Goal: Task Accomplishment & Management: Manage account settings

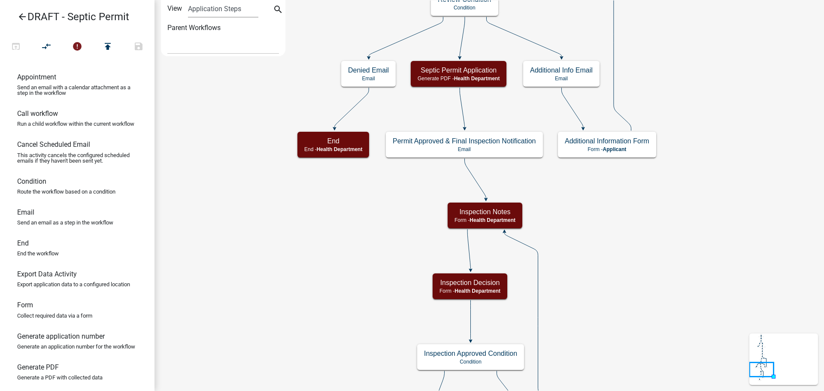
select select
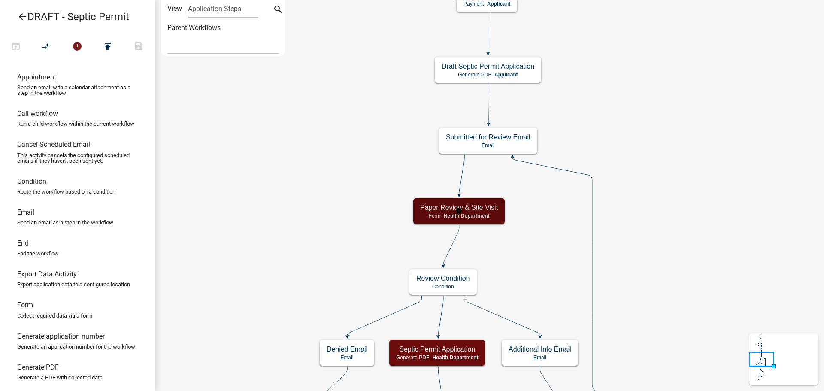
click at [478, 209] on h5 "Paper Review & Site Visit" at bounding box center [459, 207] width 78 height 8
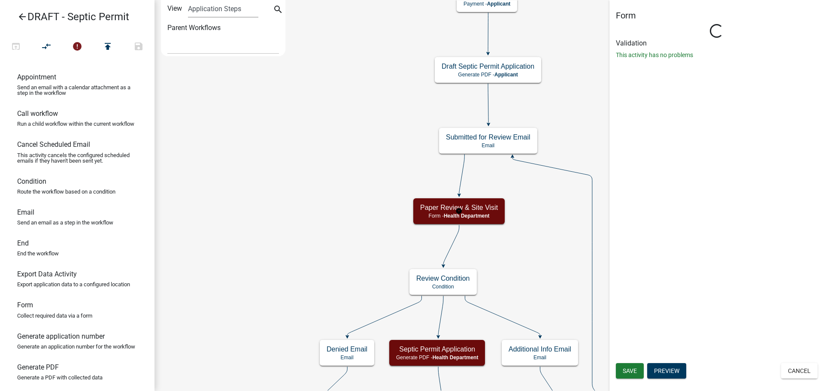
select select "BCD91254-7F45-4D9B-AECB-DF899E1FCA8F"
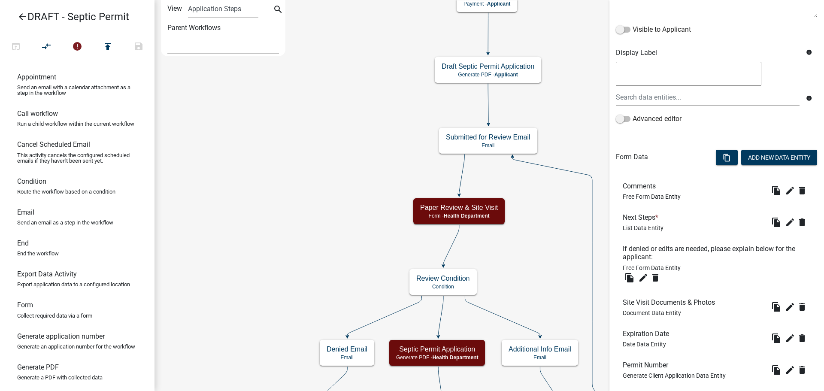
scroll to position [246, 0]
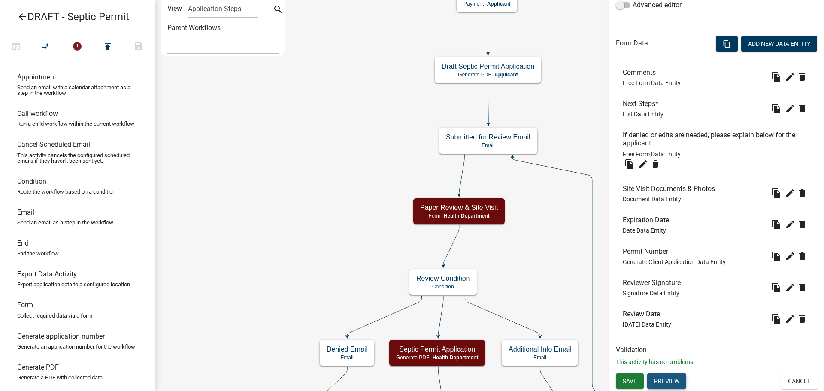
click at [661, 376] on button "Preview" at bounding box center [666, 380] width 39 height 15
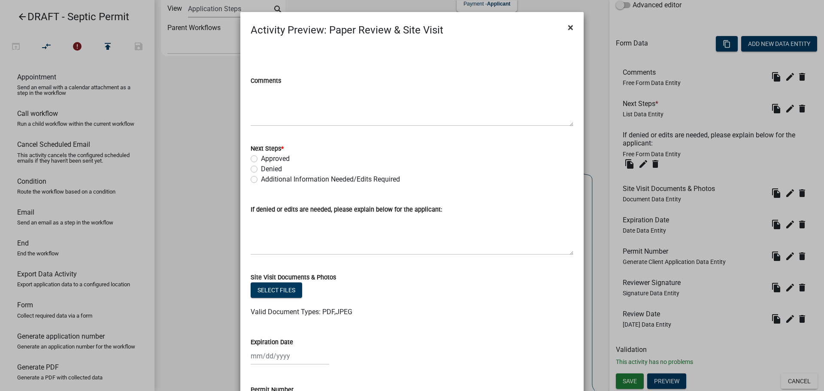
click at [569, 27] on span "×" at bounding box center [571, 27] width 6 height 12
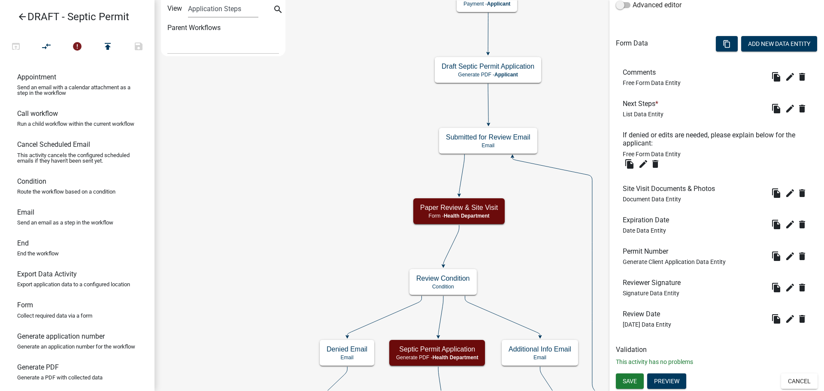
click at [566, 199] on icon "Start Start - Applicant Welcome to [GEOGRAPHIC_DATA] Septic Permit Form - Appli…" at bounding box center [489, 396] width 669 height 792
click at [800, 382] on button "Cancel" at bounding box center [799, 380] width 36 height 15
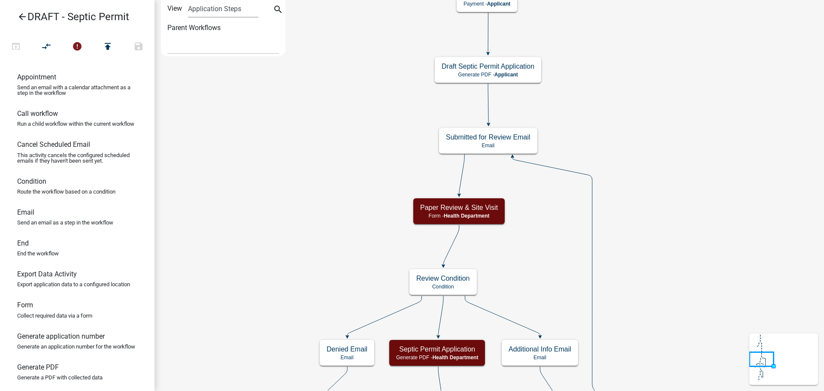
scroll to position [0, 0]
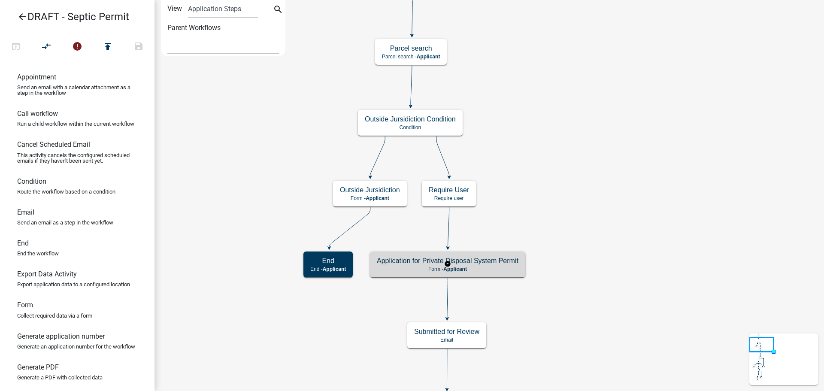
click at [480, 265] on div "Application for Private Disposal System Permit Form - Applicant" at bounding box center [447, 265] width 155 height 26
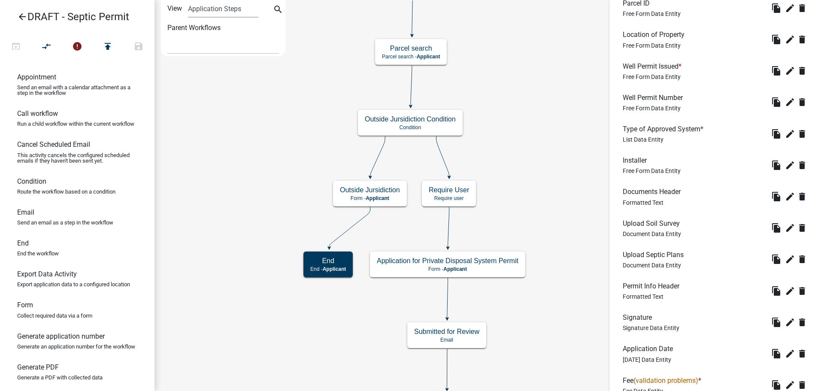
scroll to position [625, 0]
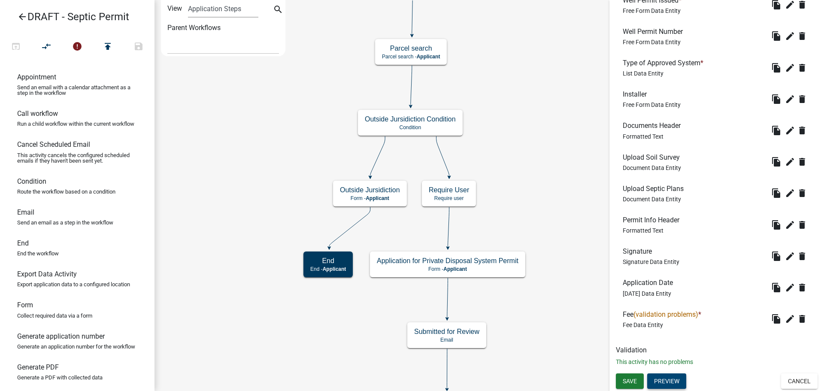
click at [670, 385] on button "Preview" at bounding box center [666, 380] width 39 height 15
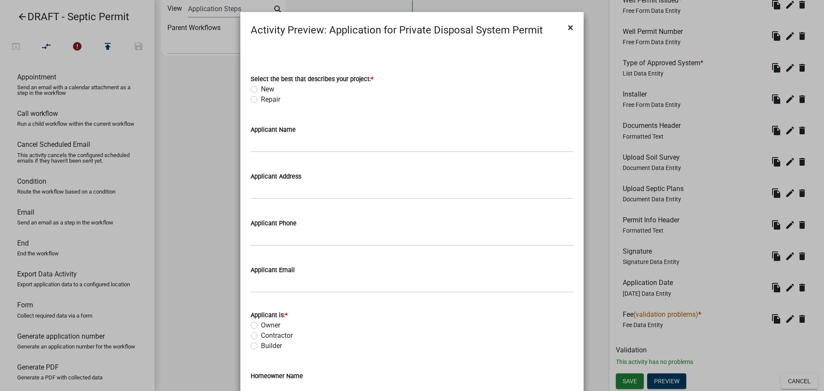
click at [564, 24] on button "×" at bounding box center [570, 27] width 19 height 24
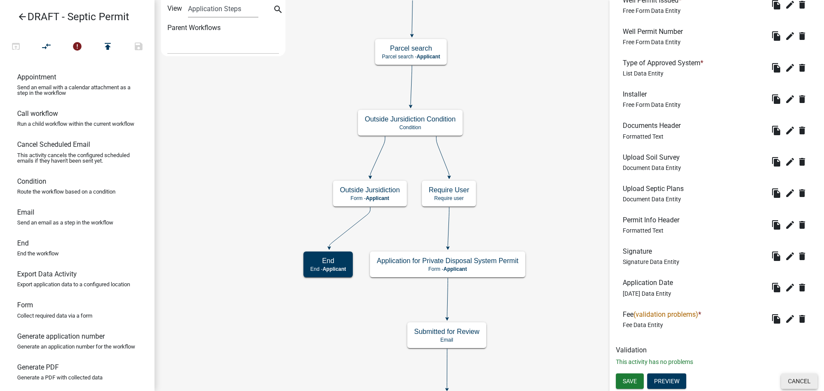
click at [791, 378] on button "Cancel" at bounding box center [799, 380] width 36 height 15
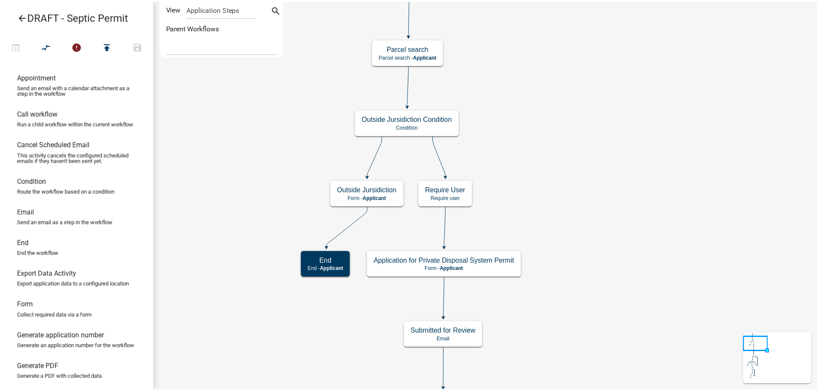
scroll to position [0, 0]
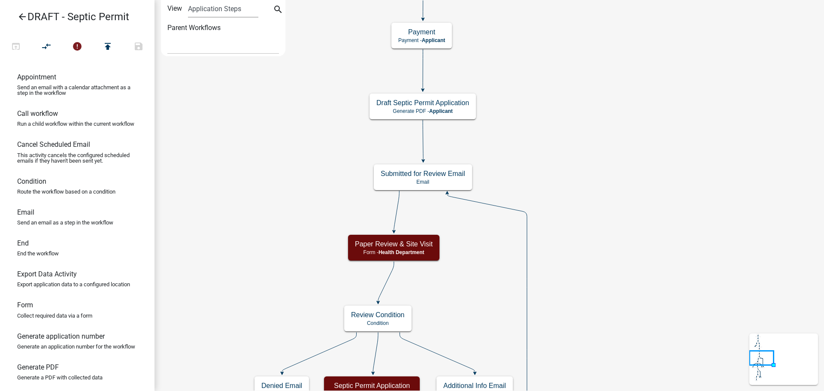
click at [26, 19] on icon "arrow_back" at bounding box center [22, 18] width 10 height 12
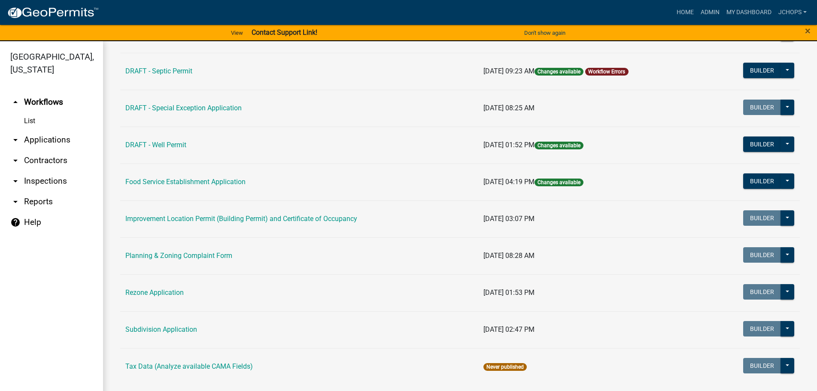
scroll to position [120, 0]
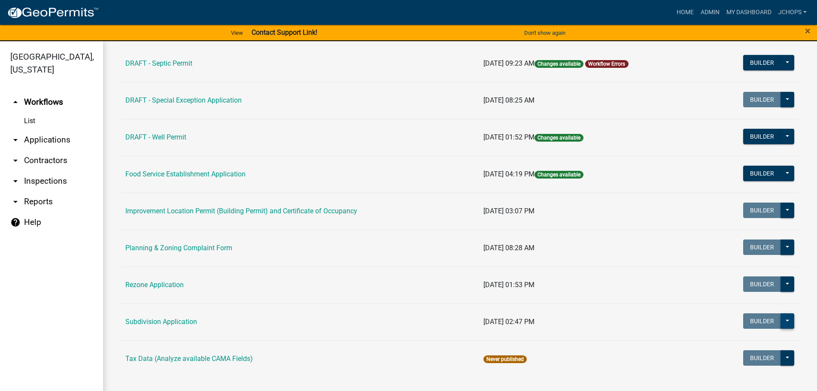
click at [780, 323] on button at bounding box center [787, 320] width 14 height 15
click at [780, 322] on button at bounding box center [787, 320] width 14 height 15
click at [225, 210] on link "Improvement Location Permit (Building Permit) and Certificate of Occupancy" at bounding box center [241, 211] width 232 height 8
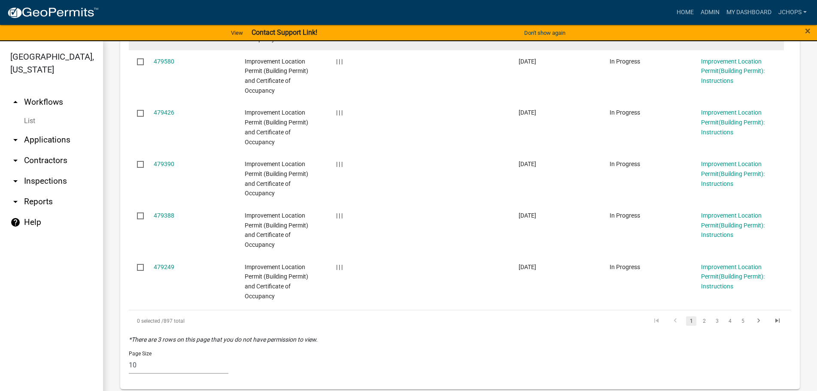
scroll to position [565, 0]
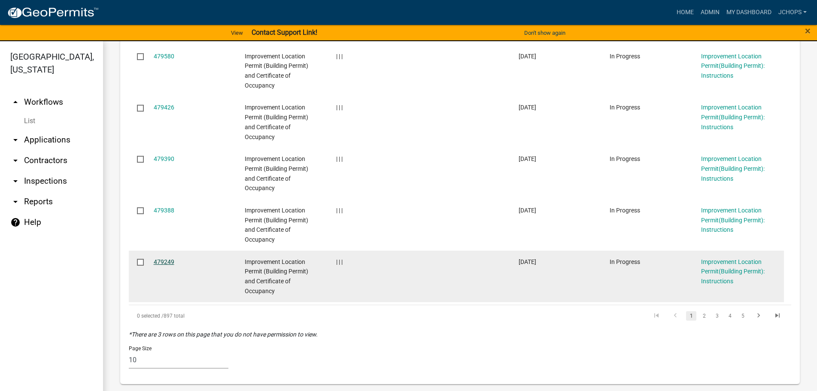
click at [172, 262] on link "479249" at bounding box center [164, 261] width 21 height 7
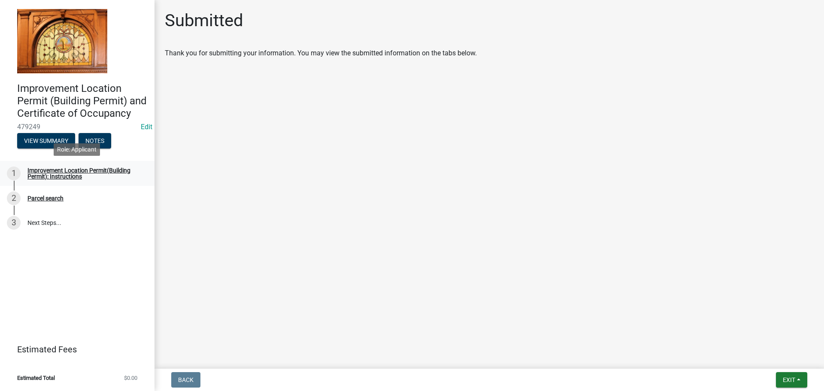
click at [57, 176] on div "Improvement Location Permit(Building Permit): Instructions" at bounding box center [83, 173] width 113 height 12
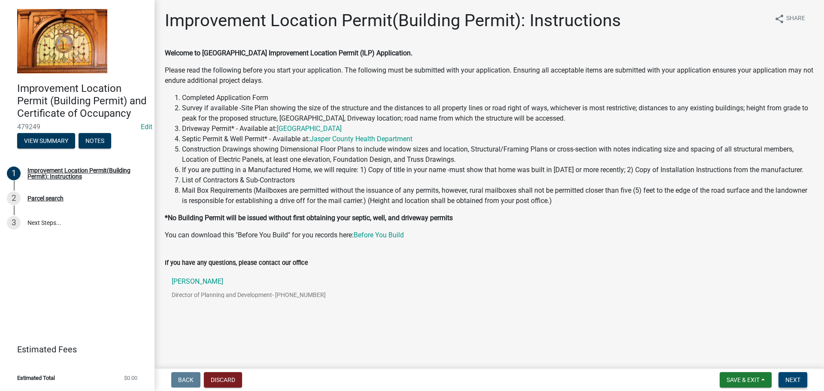
click at [800, 378] on span "Next" at bounding box center [793, 379] width 15 height 7
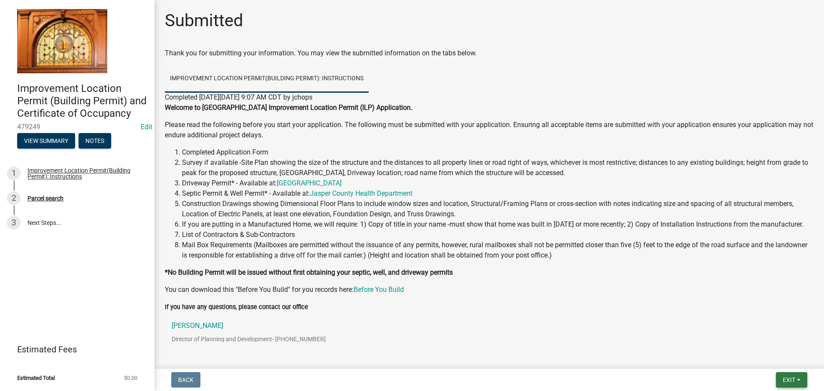
click at [800, 380] on button "Exit" at bounding box center [791, 379] width 31 height 15
click at [647, 313] on ul "[PERSON_NAME] Director of Planning and Development - [PHONE_NUMBER]" at bounding box center [489, 335] width 649 height 47
click at [808, 379] on form "Exit Save Save & Exit" at bounding box center [792, 379] width 38 height 15
click at [800, 380] on button "Exit" at bounding box center [791, 379] width 31 height 15
click at [789, 356] on button "Save & Exit" at bounding box center [773, 357] width 69 height 21
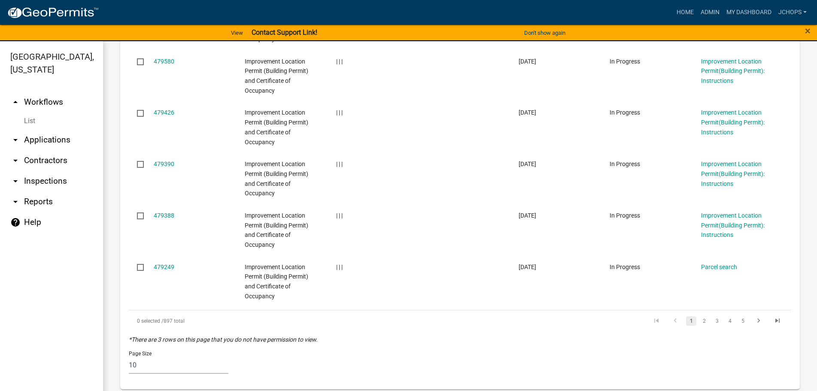
scroll to position [565, 0]
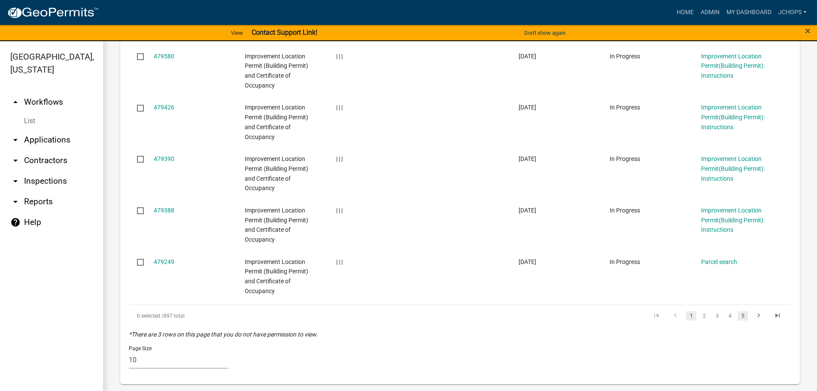
click at [738, 317] on link "5" at bounding box center [743, 315] width 10 height 9
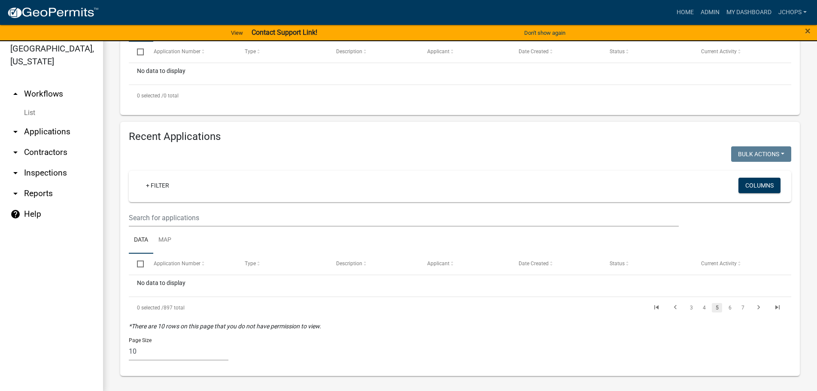
scroll to position [10, 0]
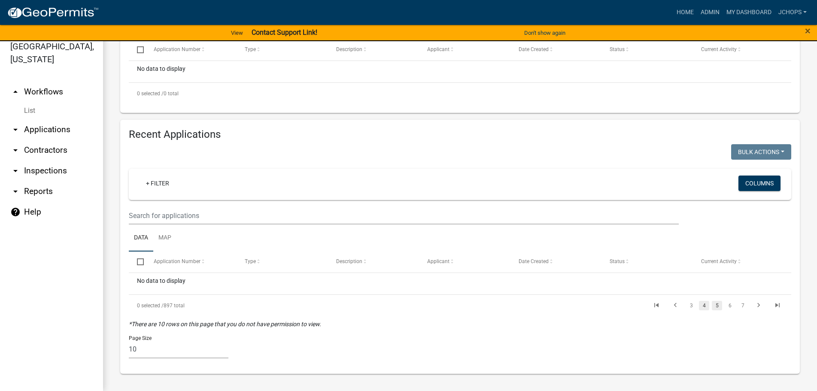
click at [699, 303] on link "4" at bounding box center [704, 305] width 10 height 9
click at [687, 310] on link "2" at bounding box center [691, 305] width 10 height 9
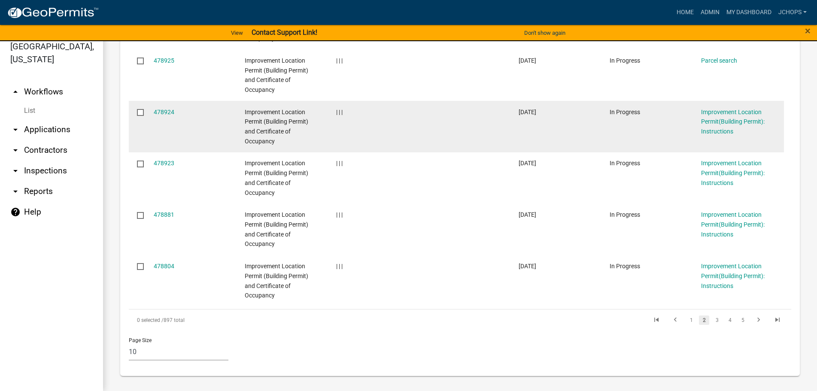
scroll to position [706, 0]
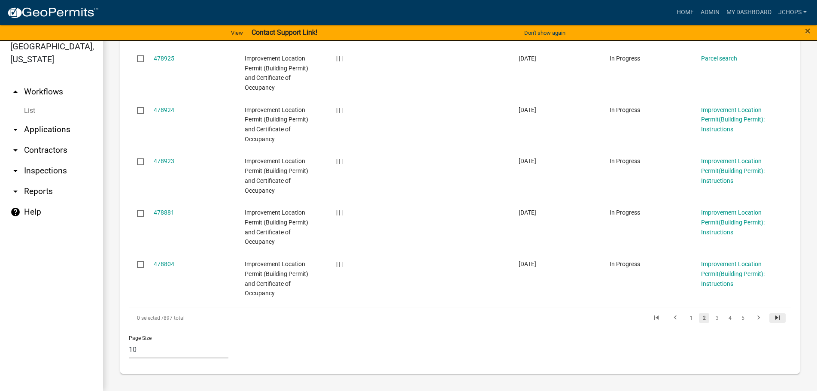
click at [772, 316] on icon "go to last page" at bounding box center [777, 319] width 11 height 10
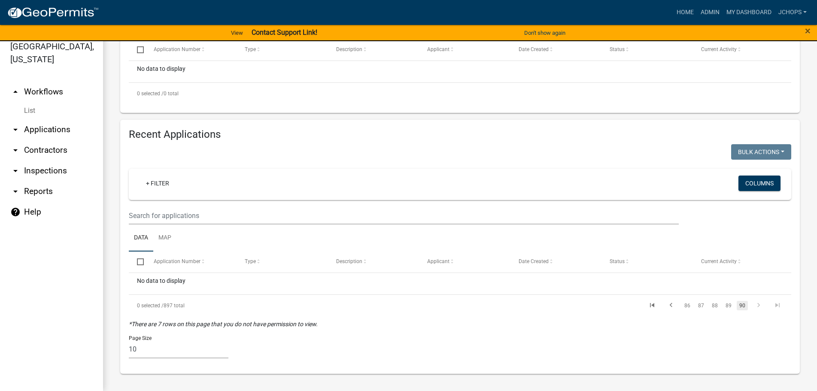
scroll to position [224, 0]
click at [737, 309] on link "90" at bounding box center [742, 305] width 11 height 9
click at [723, 308] on link "89" at bounding box center [728, 305] width 11 height 9
click at [709, 305] on link "88" at bounding box center [714, 305] width 11 height 9
click at [698, 305] on link "87" at bounding box center [700, 305] width 11 height 9
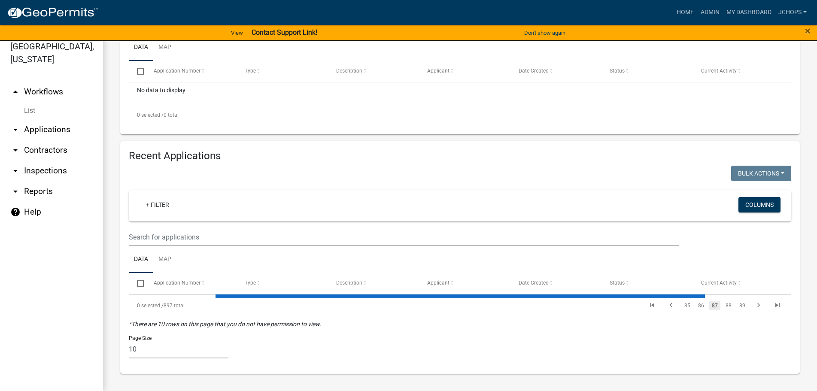
scroll to position [224, 0]
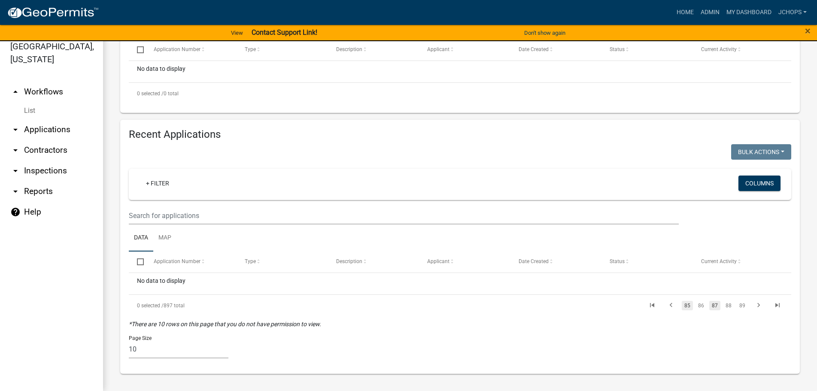
click at [682, 305] on link "85" at bounding box center [687, 305] width 11 height 9
click at [682, 305] on link "83" at bounding box center [687, 305] width 11 height 9
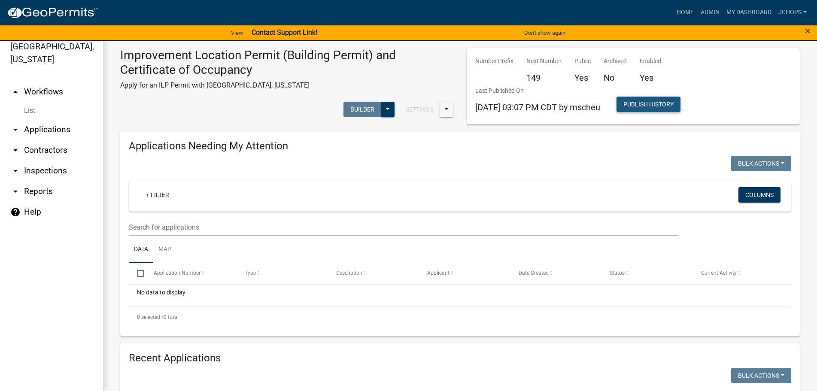
click at [669, 104] on button "Publish History" at bounding box center [648, 104] width 64 height 15
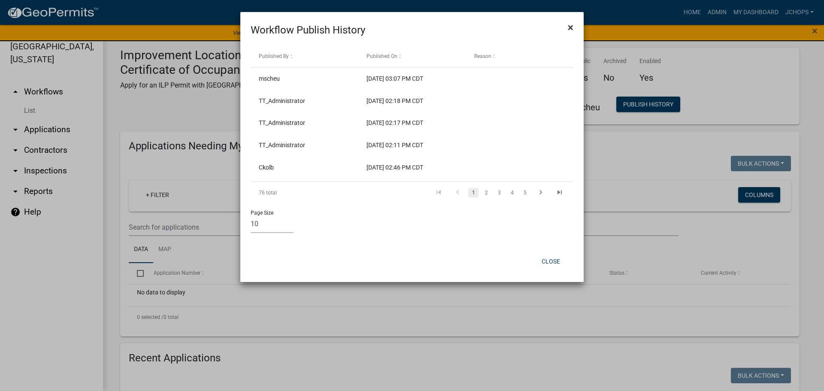
click at [572, 27] on span "×" at bounding box center [571, 27] width 6 height 12
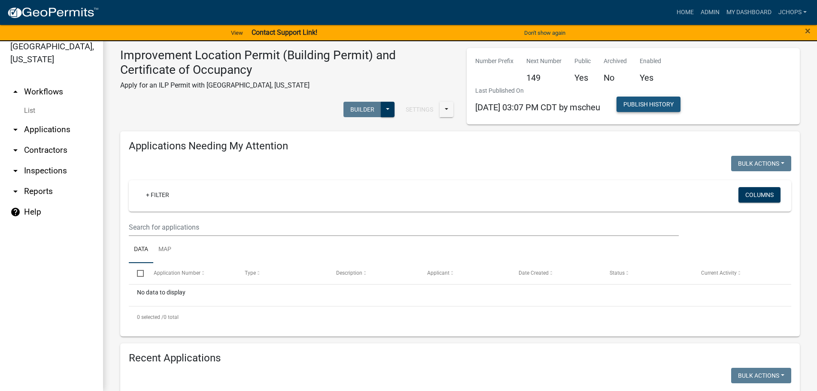
click at [678, 107] on button "Publish History" at bounding box center [648, 104] width 64 height 15
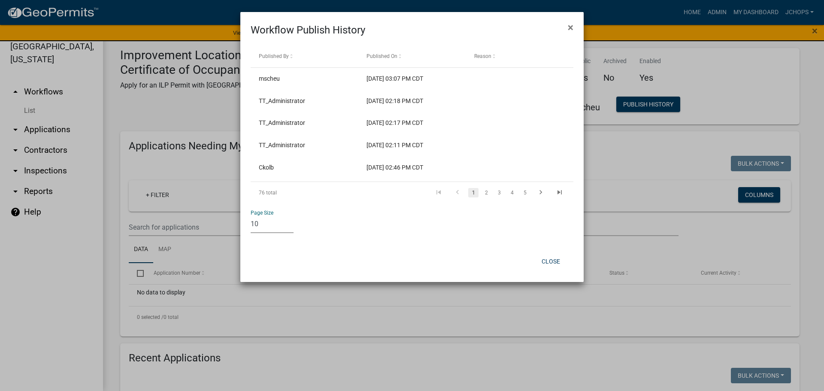
click at [268, 225] on select "10 25 50 100" at bounding box center [272, 225] width 43 height 18
select select "3: 100"
click at [251, 216] on select "10 25 50 100" at bounding box center [272, 225] width 43 height 18
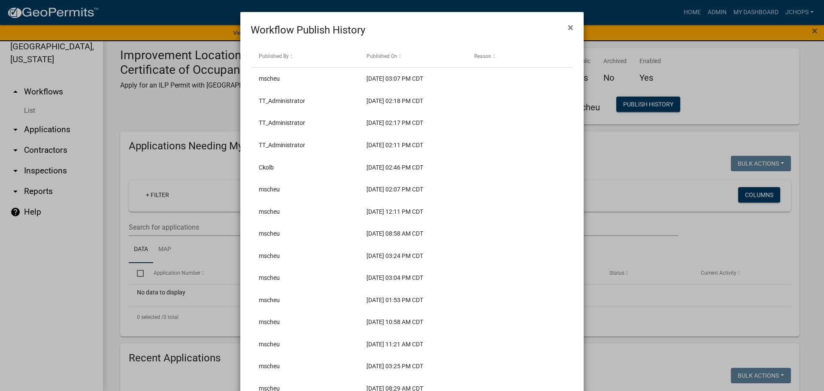
click at [613, 186] on ngb-modal-window "Workflow Publish History × Published By Published On Reason mscheu [DATE] 03:07…" at bounding box center [412, 195] width 824 height 391
